Goal: Information Seeking & Learning: Check status

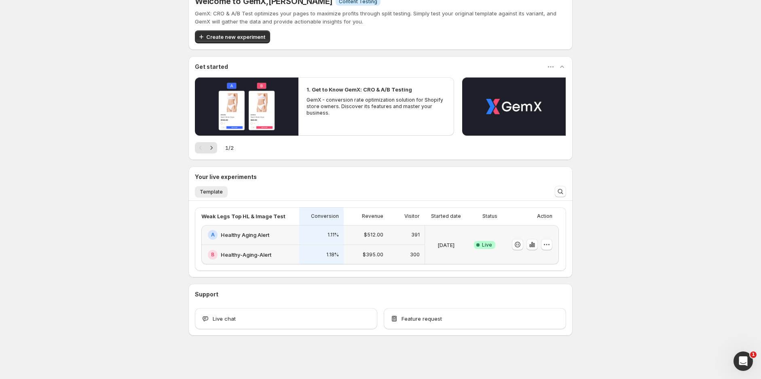
click at [332, 240] on div "1.11%" at bounding box center [321, 235] width 44 height 20
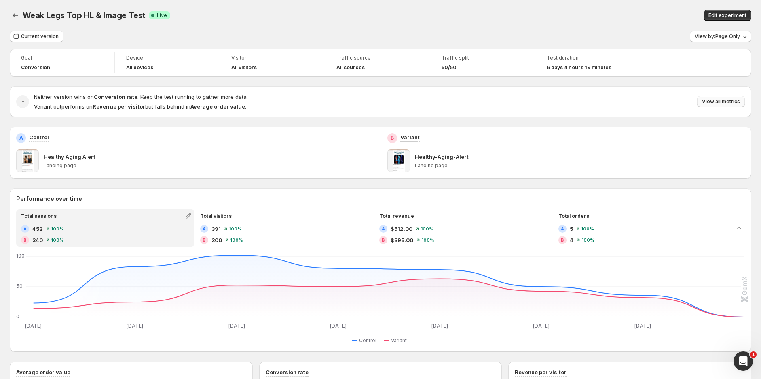
click at [728, 100] on span "View all metrics" at bounding box center [721, 101] width 38 height 6
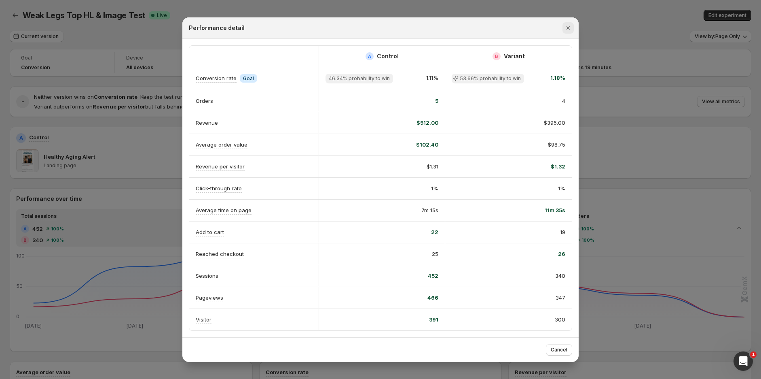
click at [570, 25] on icon "Close" at bounding box center [568, 28] width 8 height 8
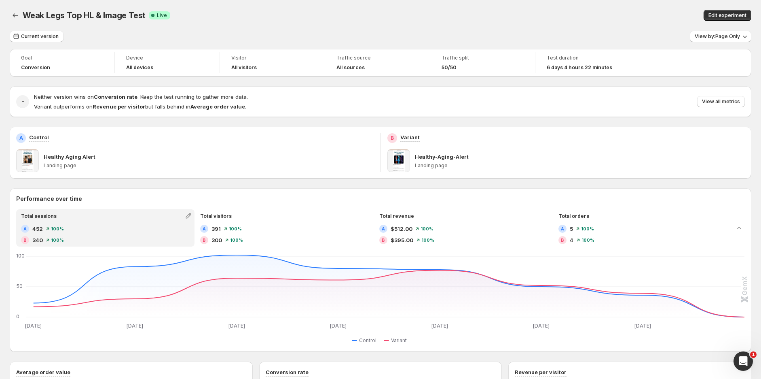
scroll to position [135, 0]
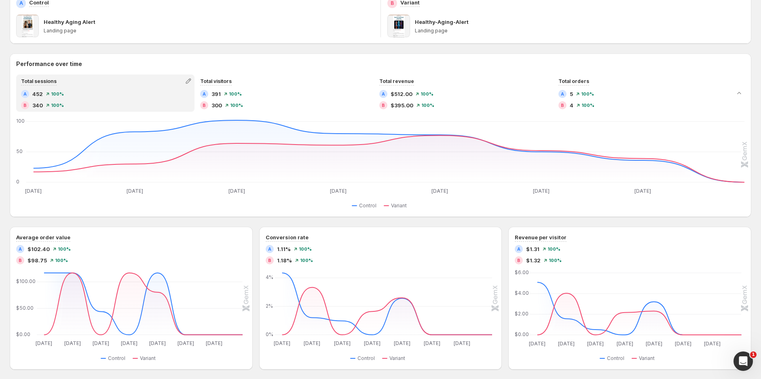
scroll to position [18, 0]
